Goal: Task Accomplishment & Management: Manage account settings

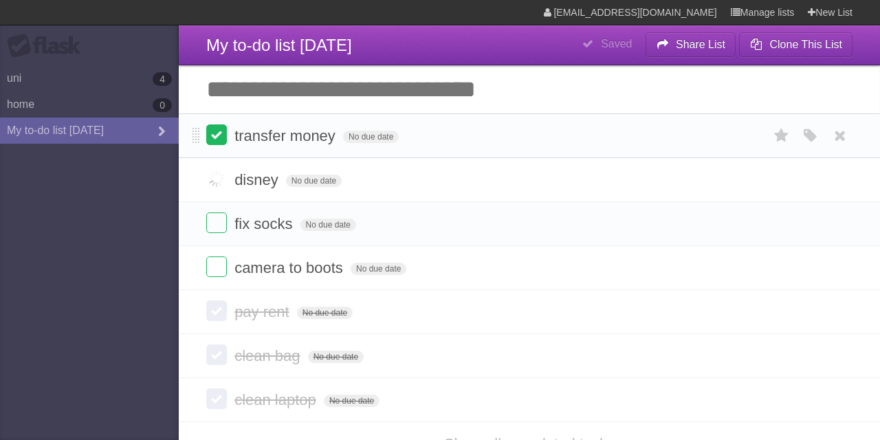
click at [213, 140] on label at bounding box center [216, 134] width 21 height 21
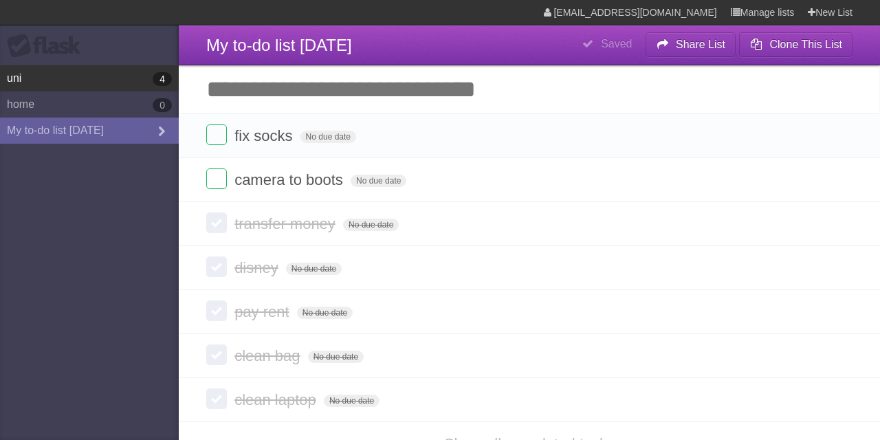
click at [112, 80] on link "uni 4" at bounding box center [89, 78] width 179 height 26
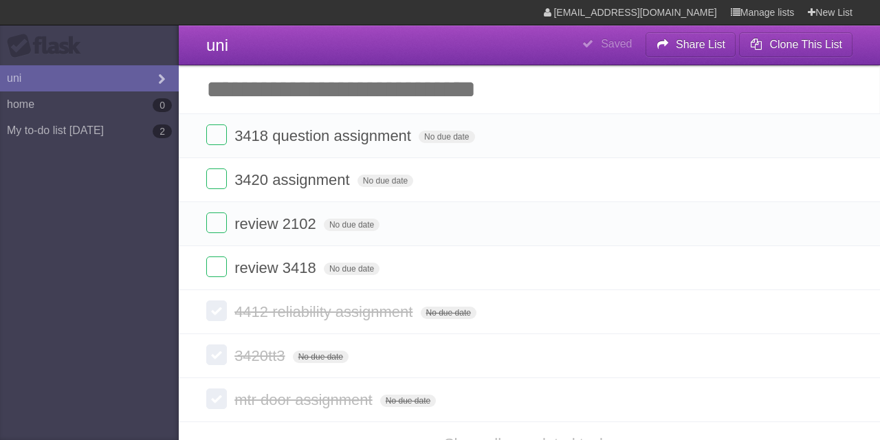
click at [213, 138] on label at bounding box center [216, 134] width 21 height 21
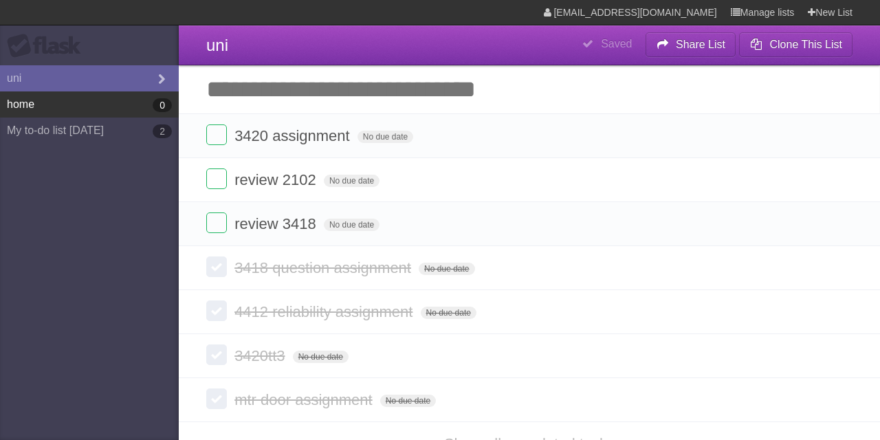
click at [109, 100] on link "home 0" at bounding box center [89, 104] width 179 height 26
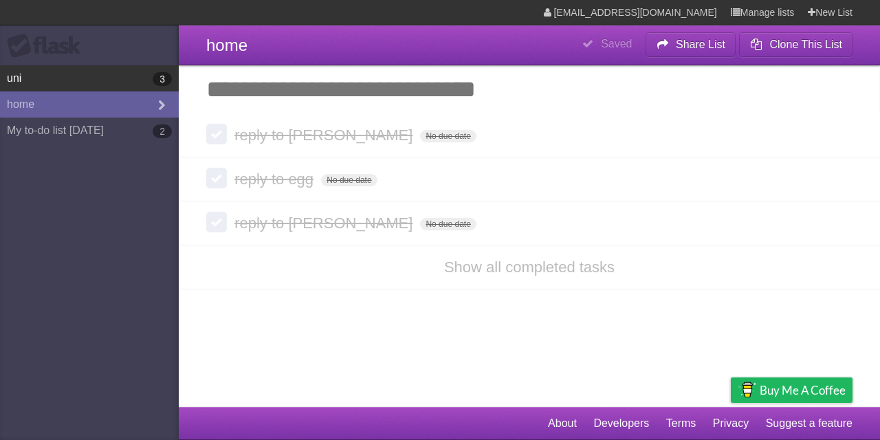
click at [106, 71] on link "uni 3" at bounding box center [89, 78] width 179 height 26
